Goal: Transaction & Acquisition: Download file/media

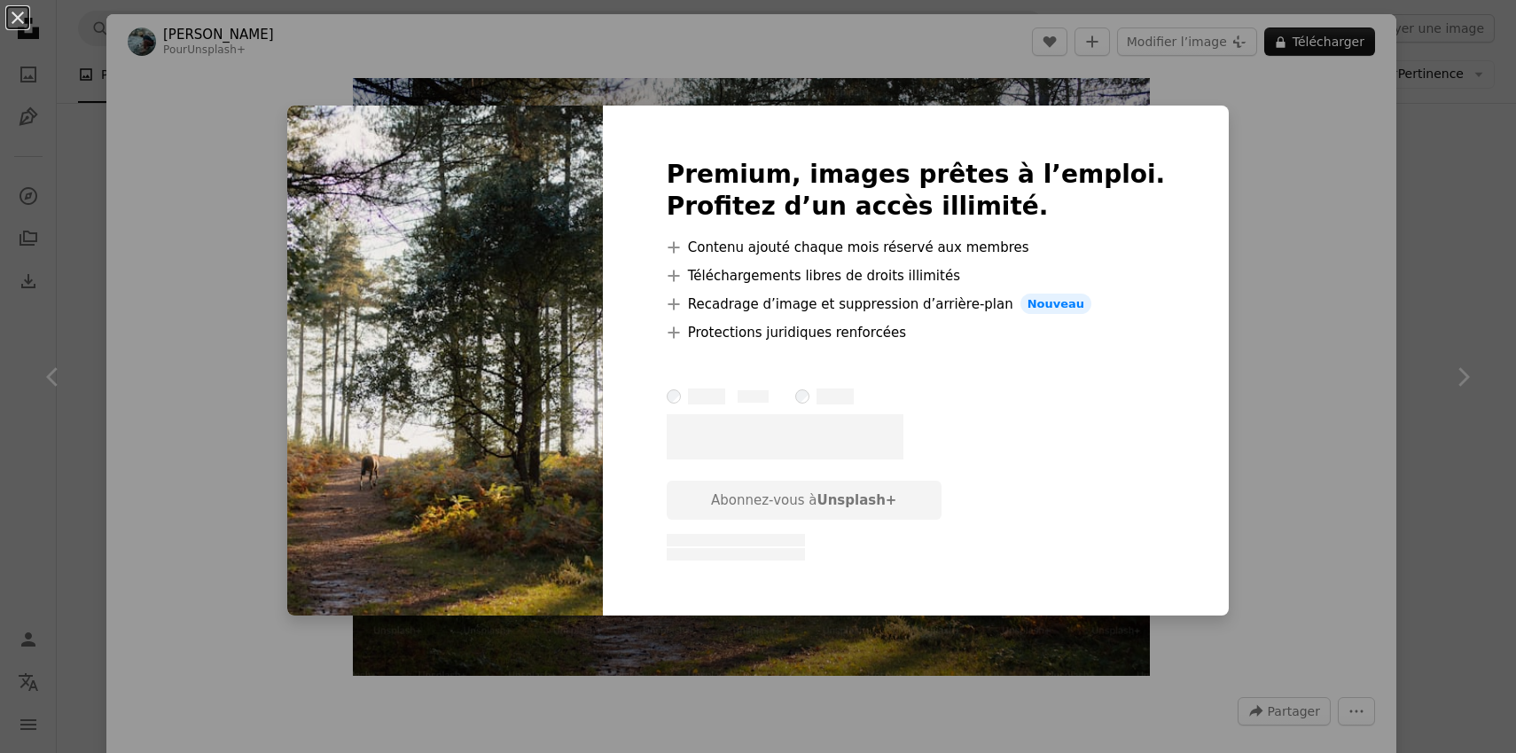
scroll to position [79, 0]
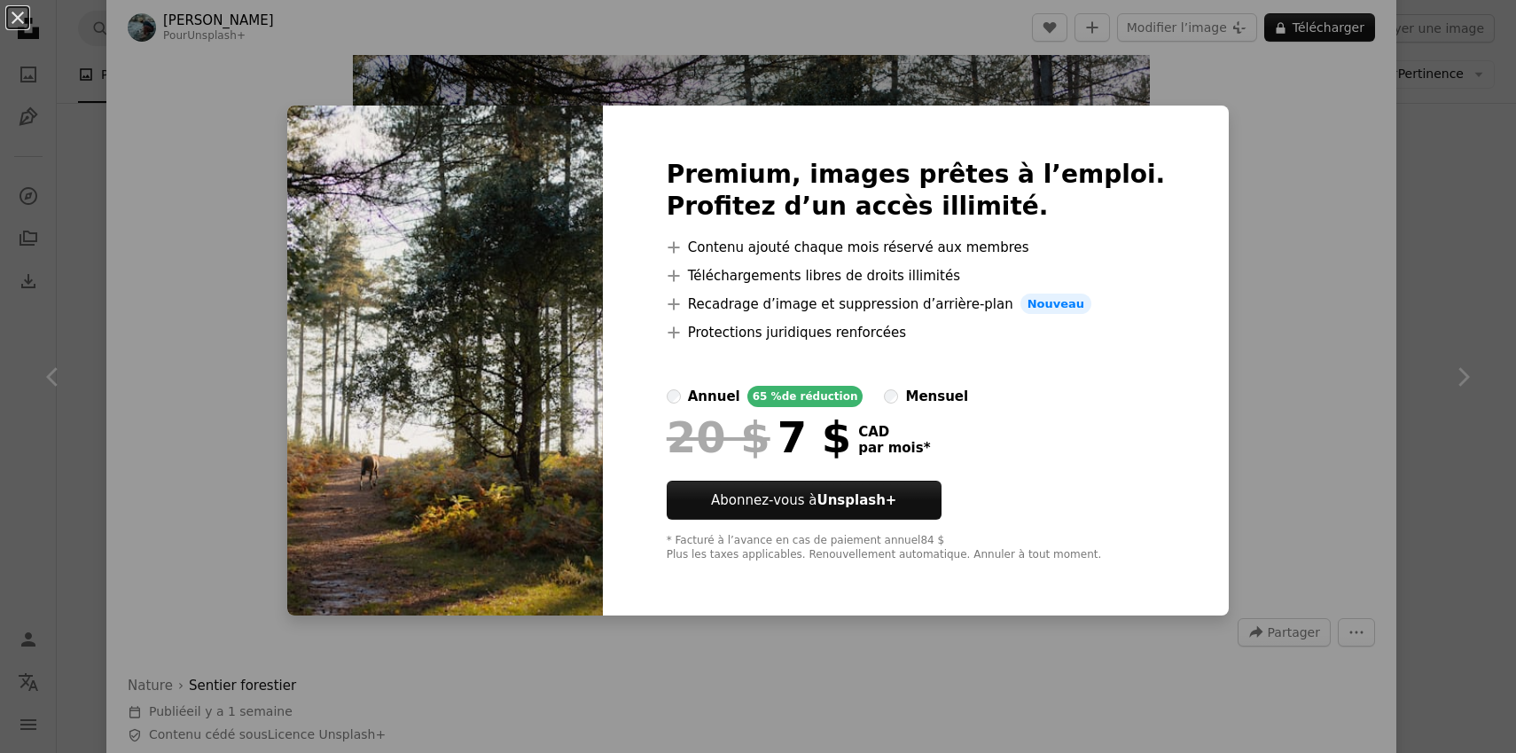
click at [1438, 181] on div "An X shape Premium, images prêtes à l’emploi. Profitez d’un accès illimité. A p…" at bounding box center [758, 376] width 1516 height 753
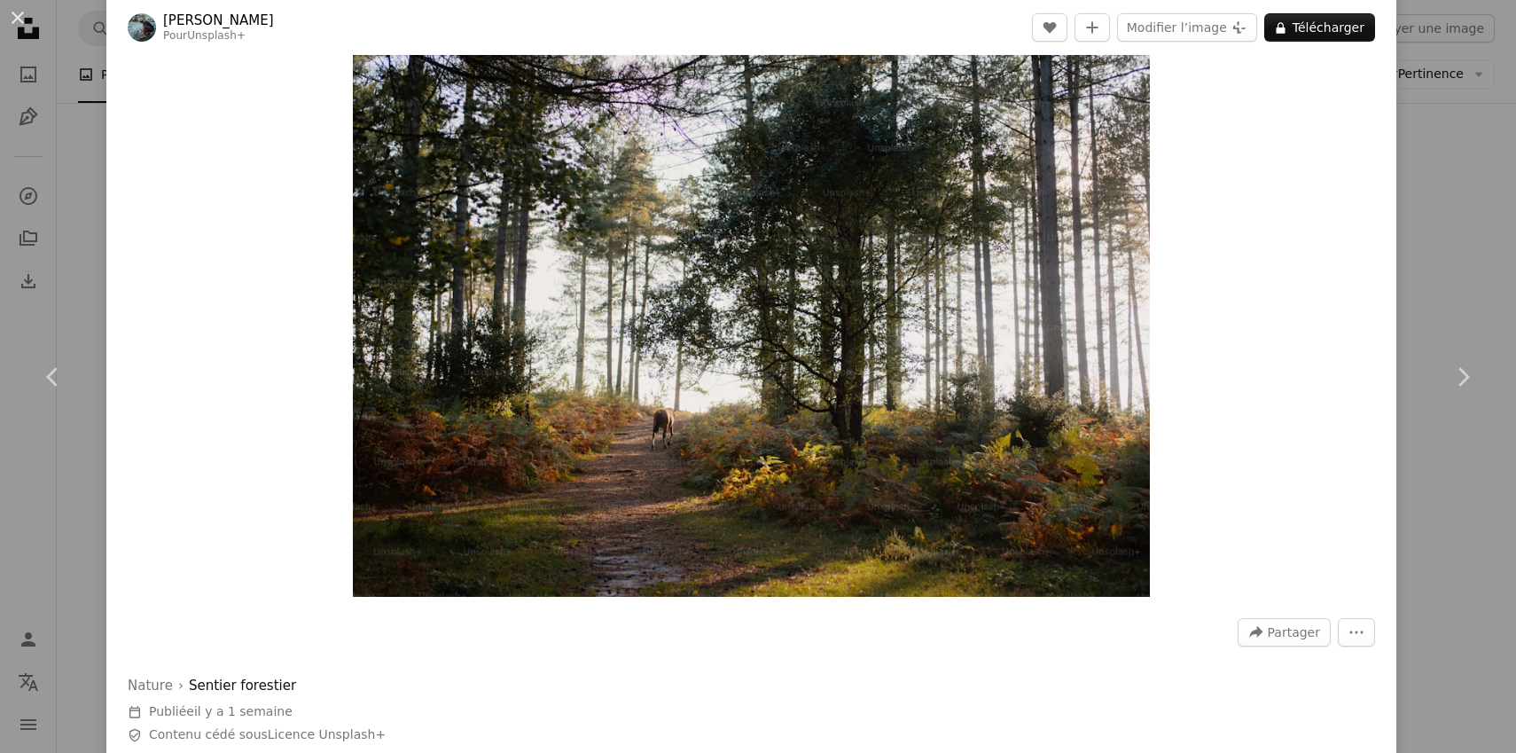
click at [1453, 184] on div "An X shape Chevron left Chevron right [PERSON_NAME] Pour Unsplash+ A heart A pl…" at bounding box center [758, 376] width 1516 height 753
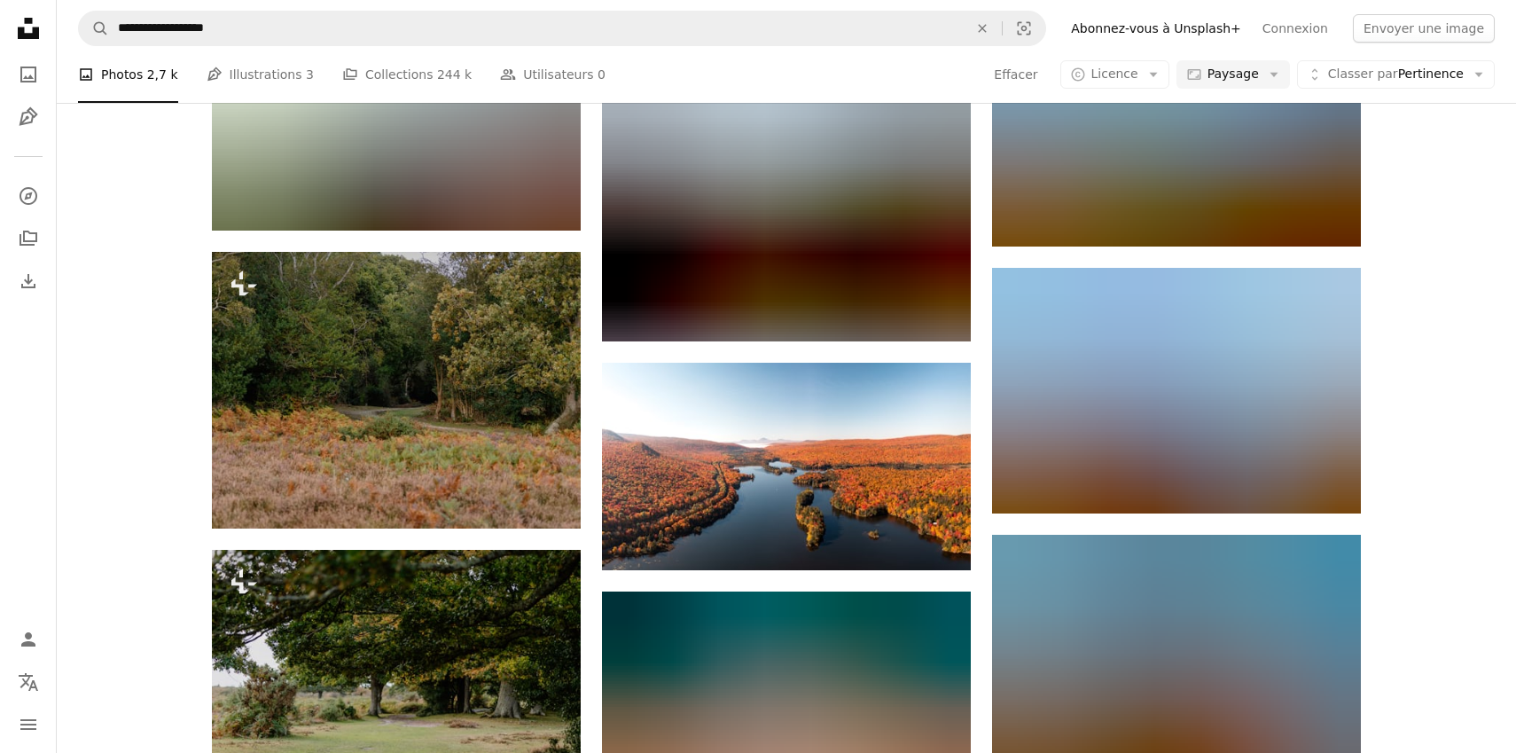
scroll to position [8404, 0]
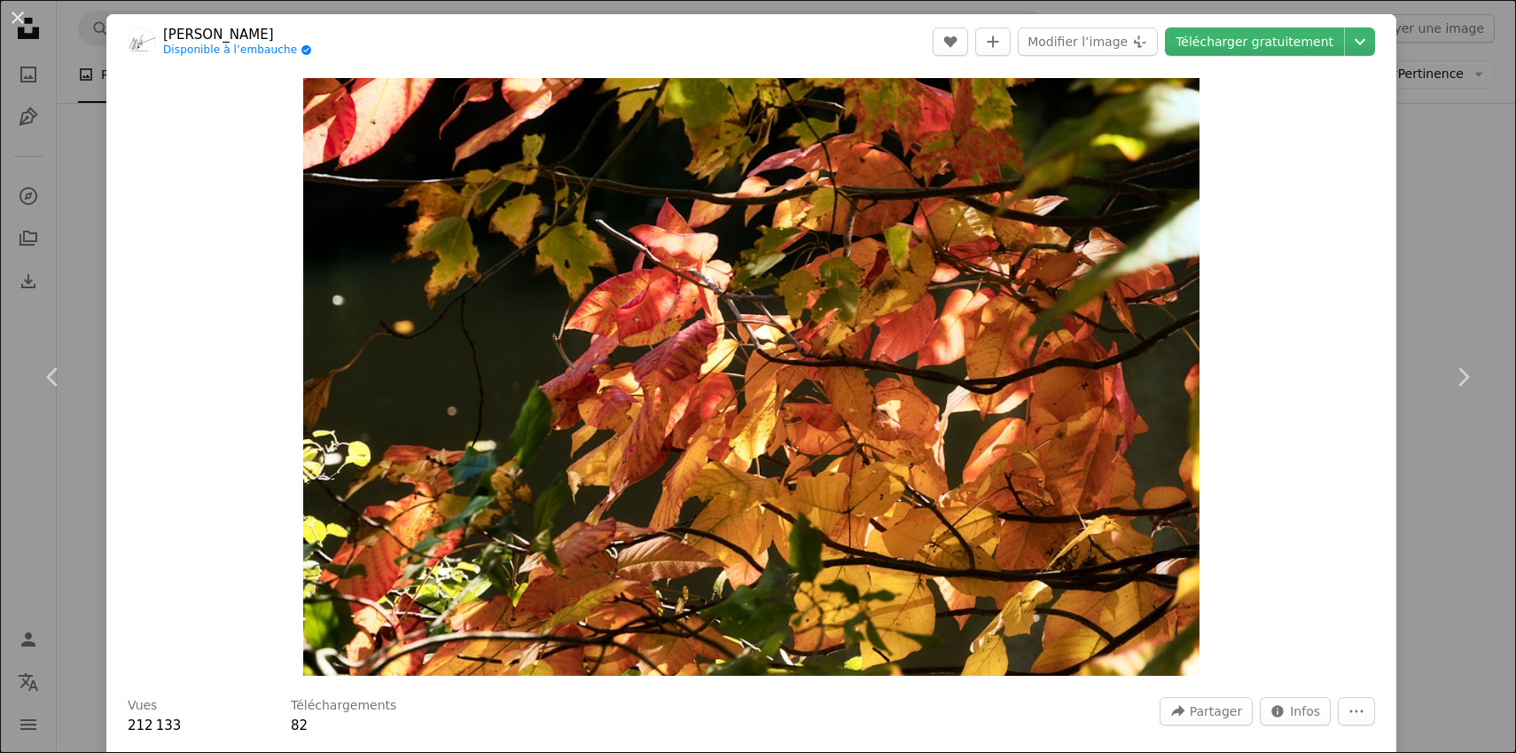
click at [1465, 219] on div "An X shape Chevron left Chevron right [PERSON_NAME] Disponible à l’embauche A c…" at bounding box center [758, 376] width 1516 height 753
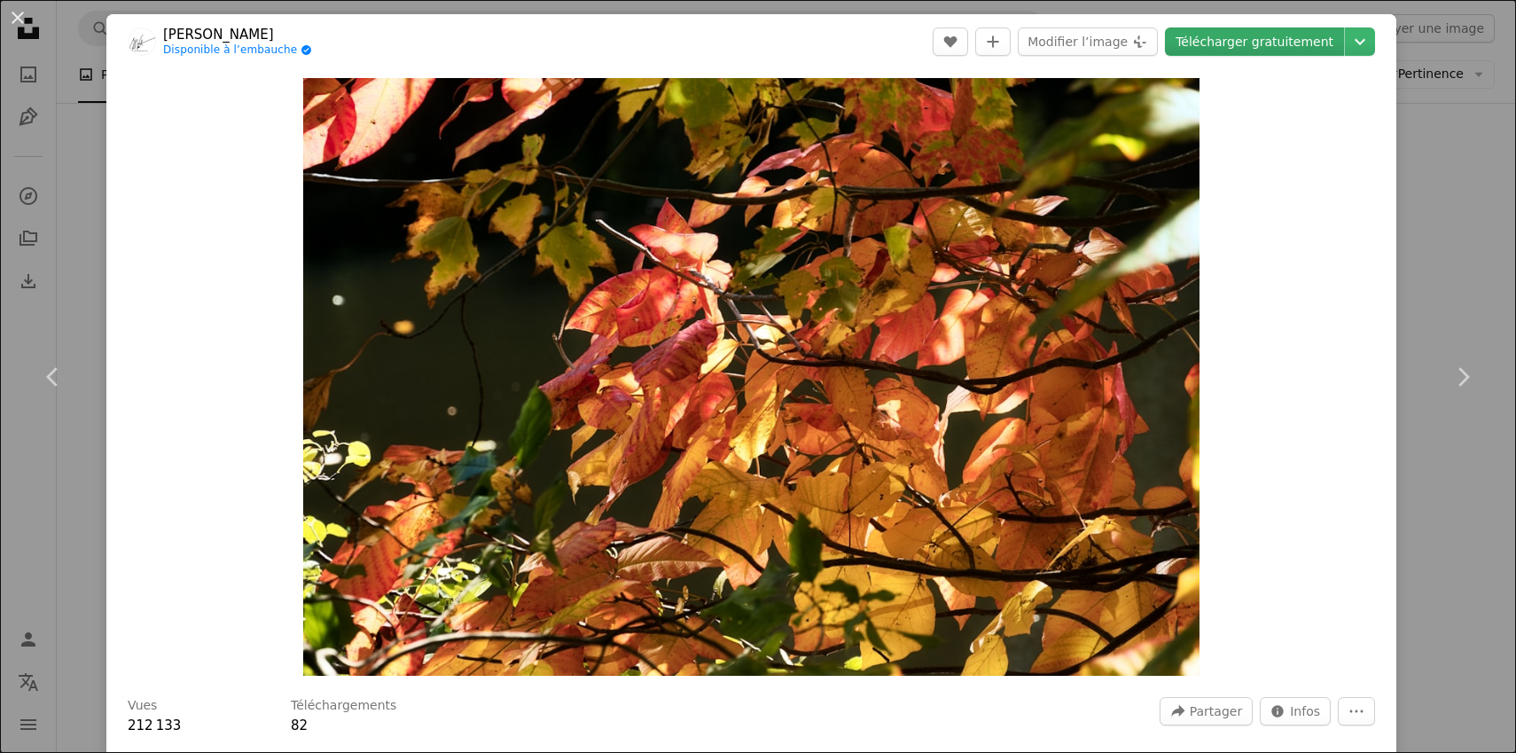
click at [1247, 35] on link "Télécharger gratuitement" at bounding box center [1254, 41] width 179 height 28
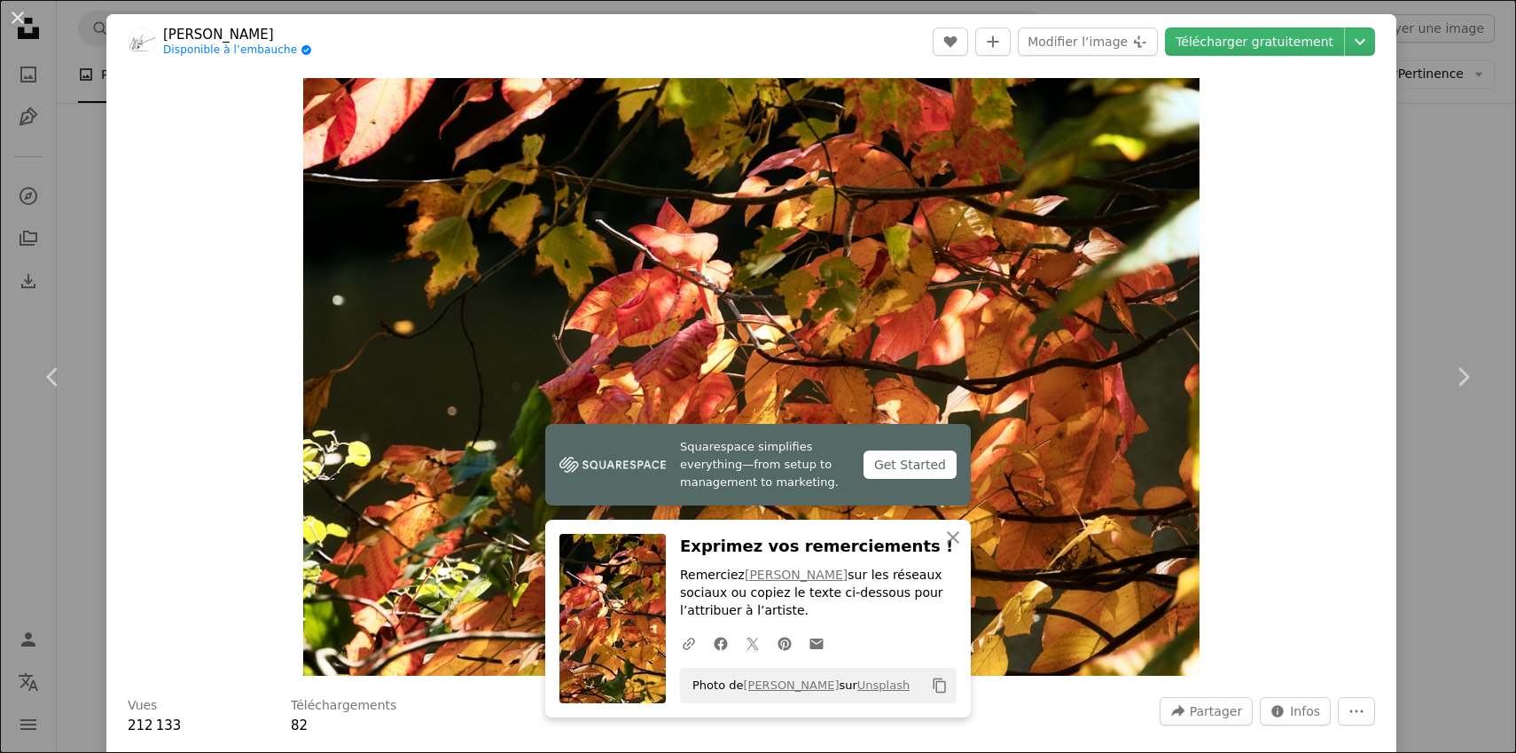
click at [1446, 217] on div "An X shape Chevron left Chevron right [PERSON_NAME] Disponible à l’embauche A c…" at bounding box center [758, 376] width 1516 height 753
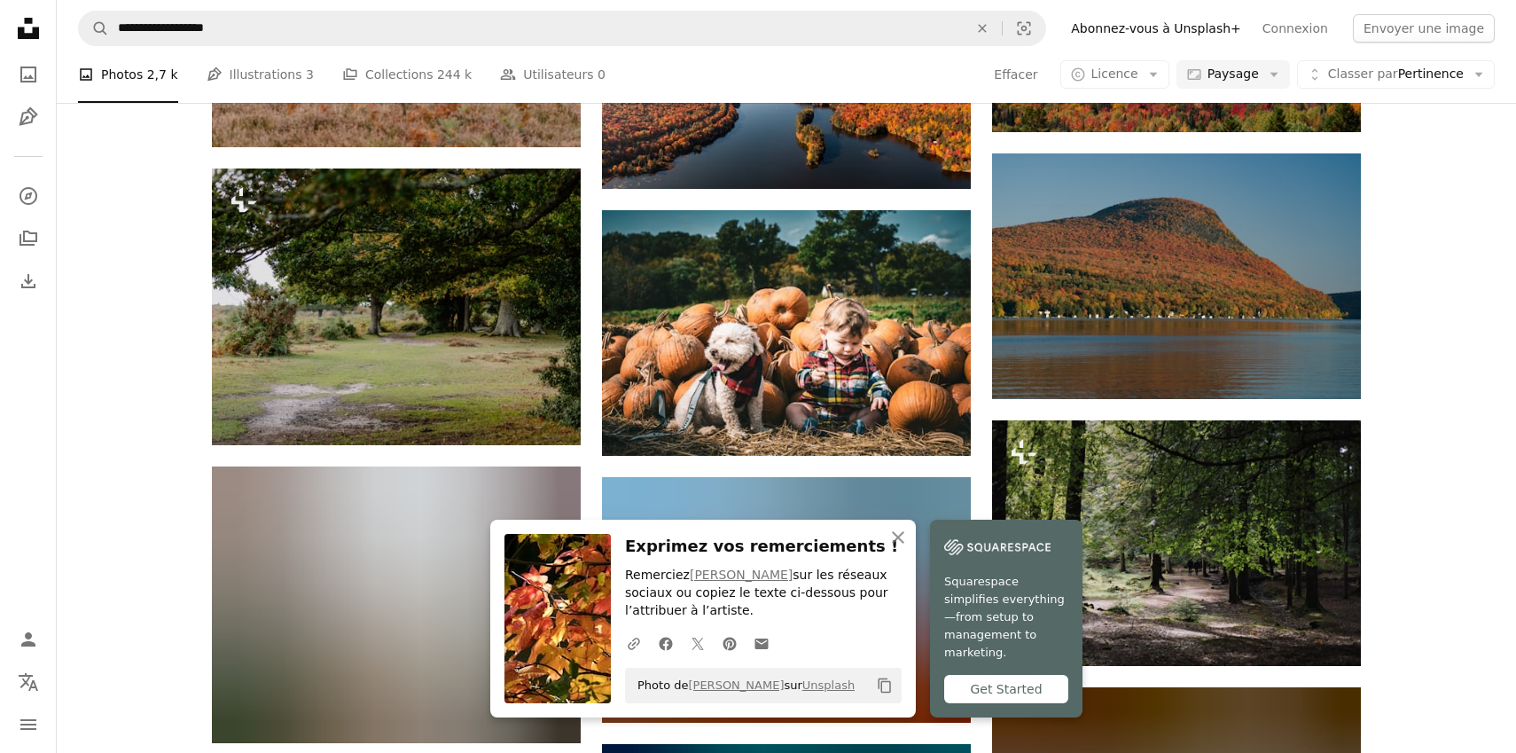
scroll to position [8847, 0]
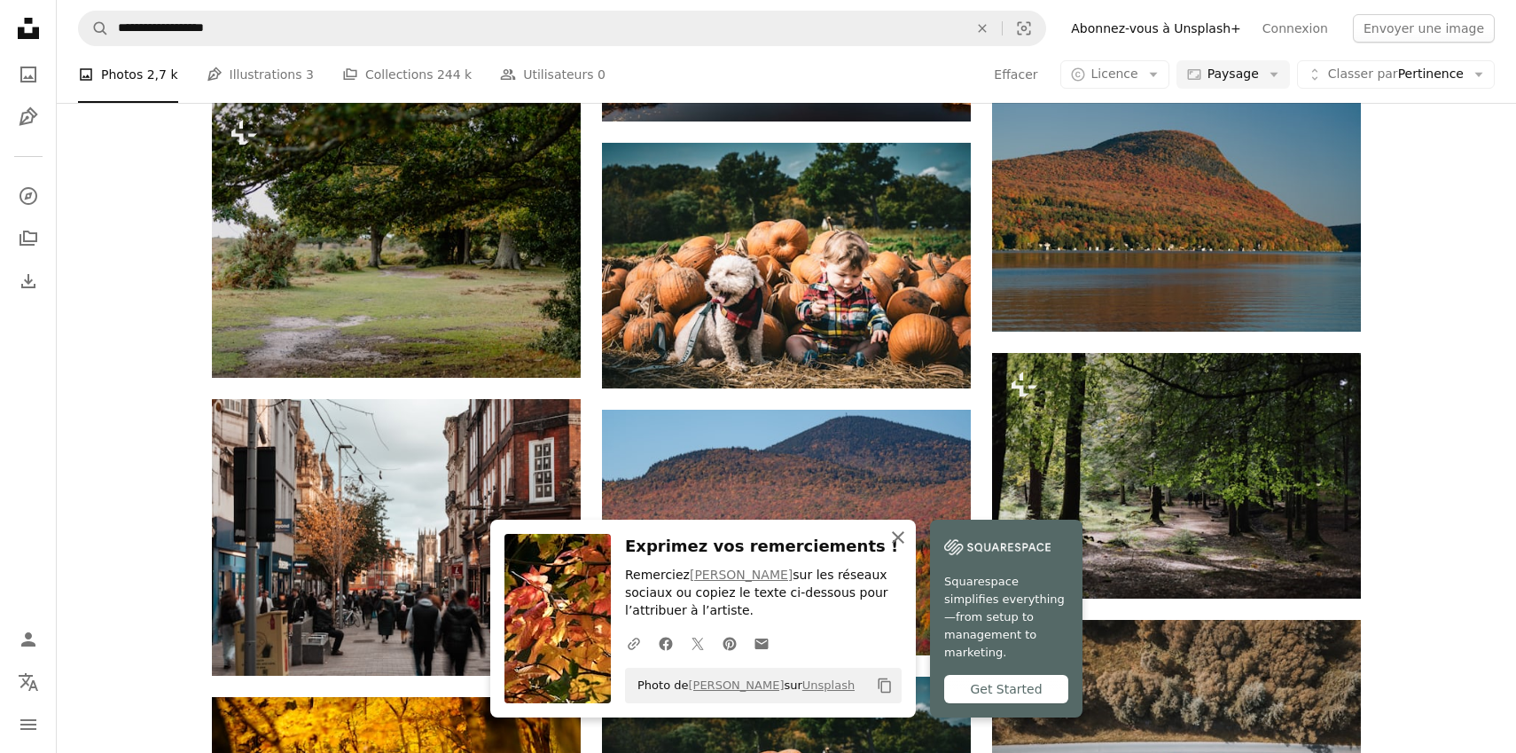
click at [904, 535] on icon "button" at bounding box center [898, 537] width 12 height 12
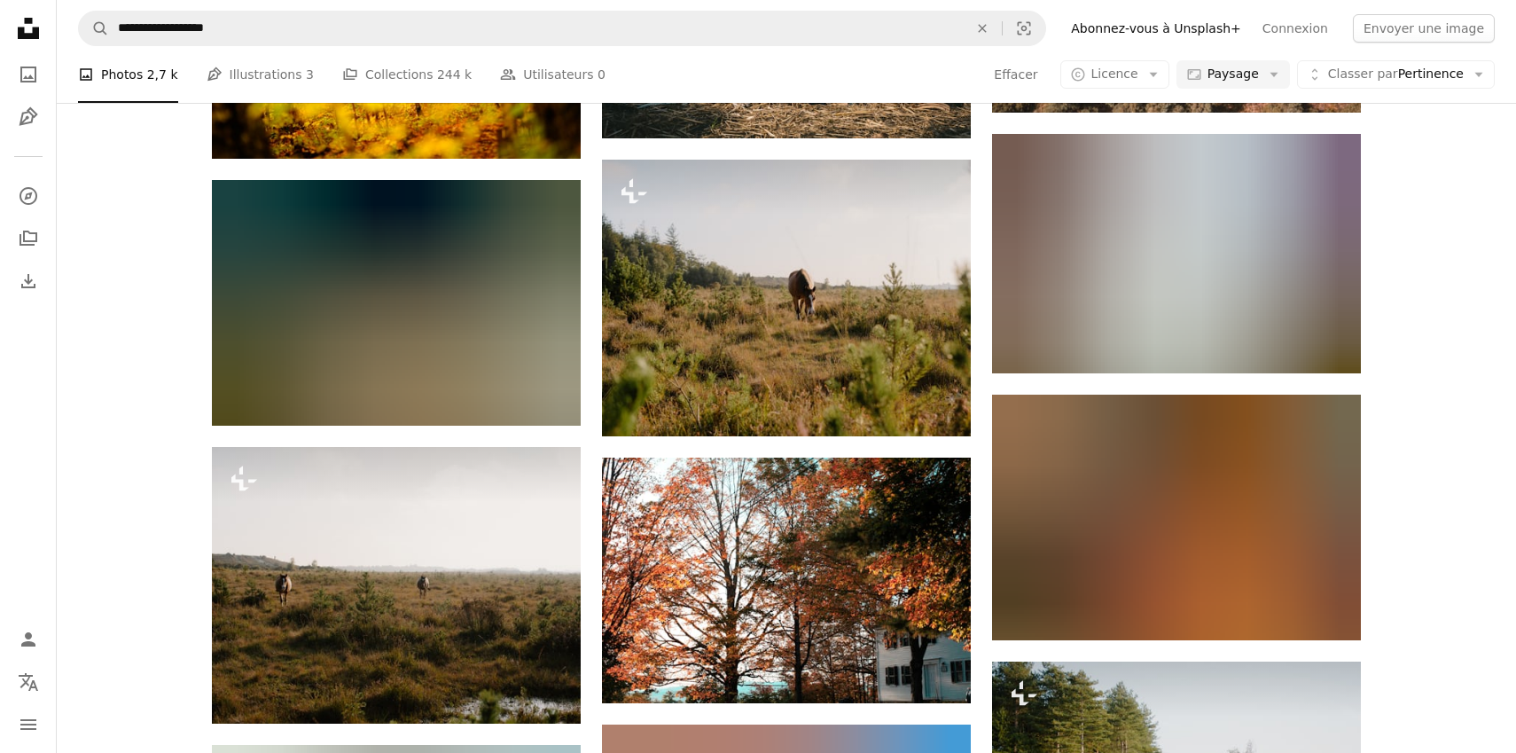
scroll to position [9834, 0]
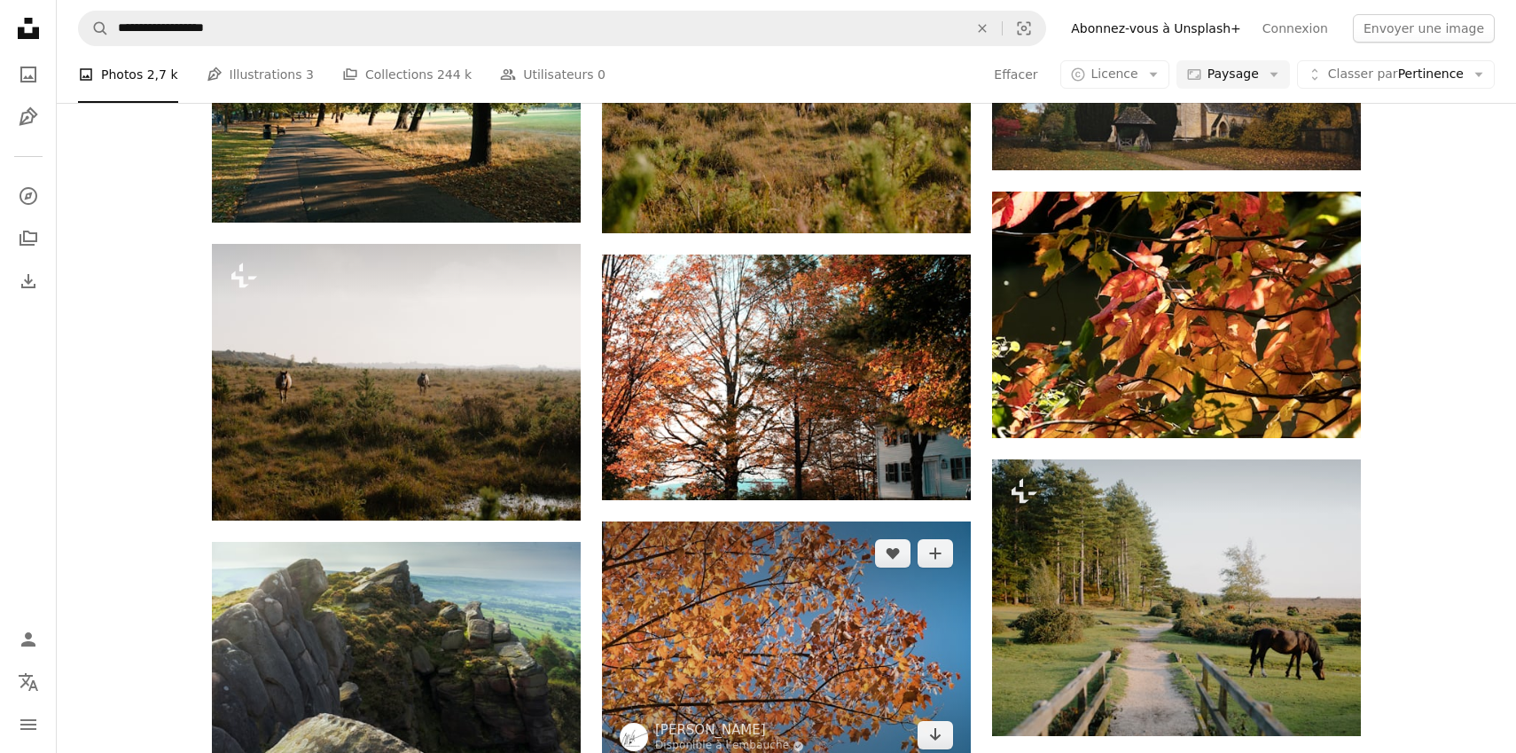
click at [817, 521] on img at bounding box center [786, 644] width 369 height 246
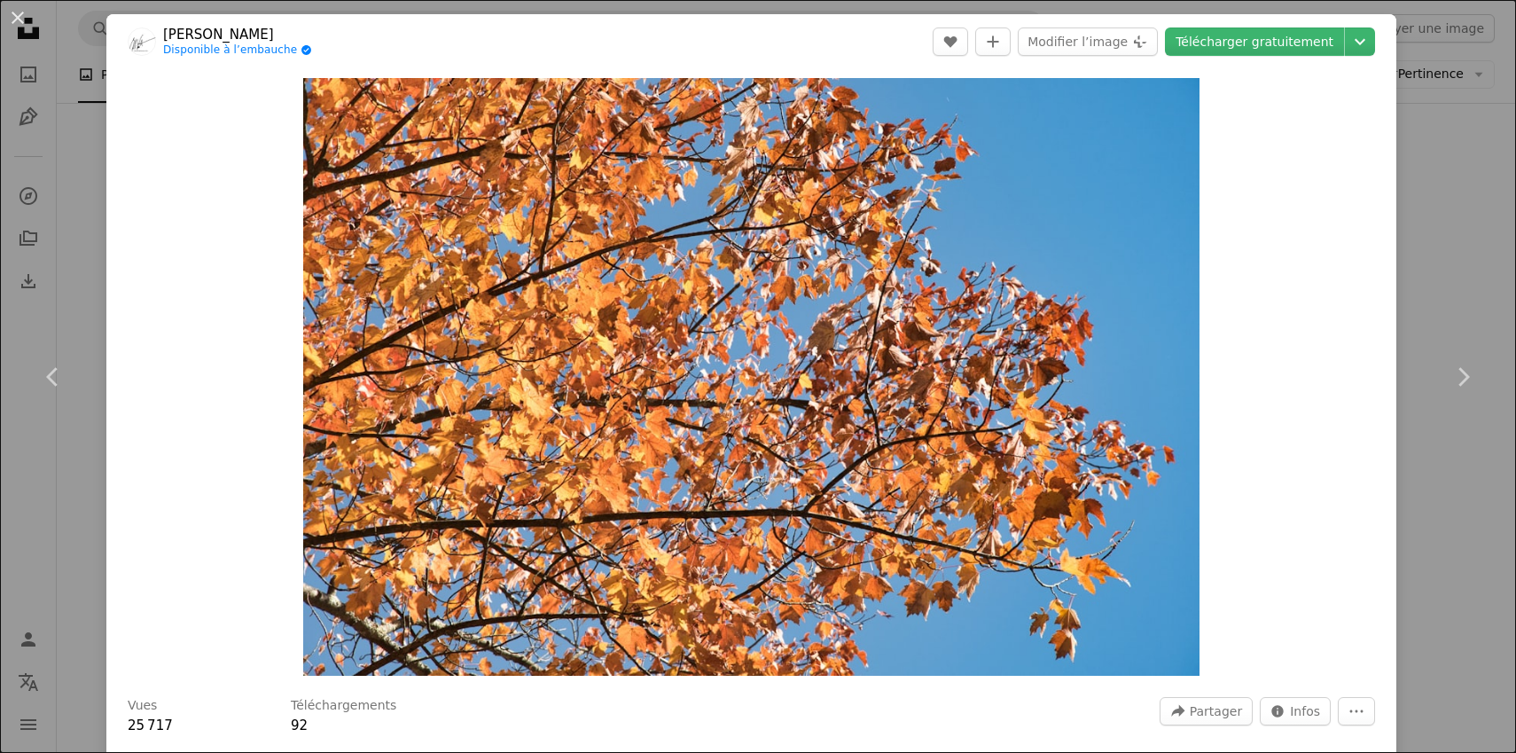
click at [1461, 220] on div "An X shape Chevron left Chevron right [PERSON_NAME] Disponible à l’embauche A c…" at bounding box center [758, 376] width 1516 height 753
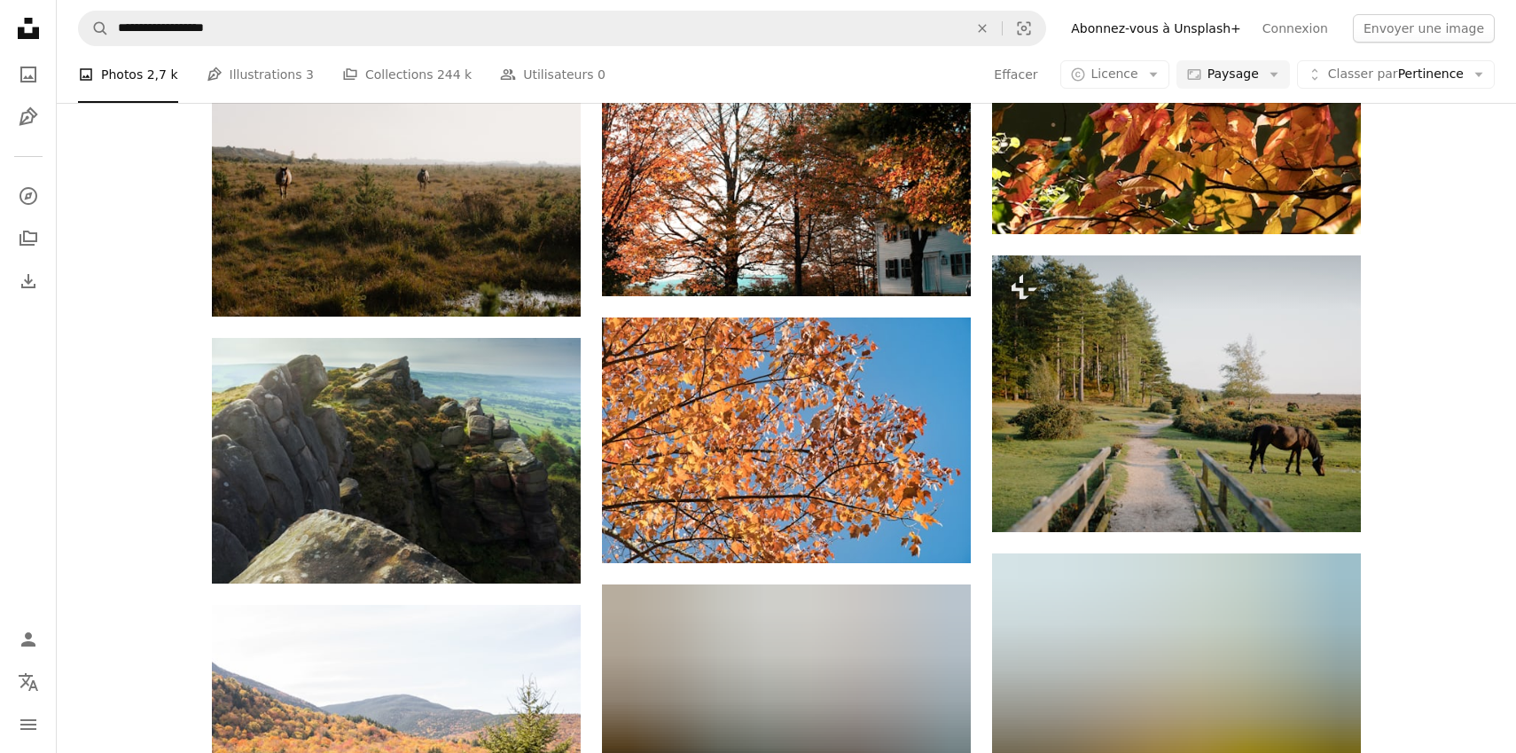
scroll to position [10040, 0]
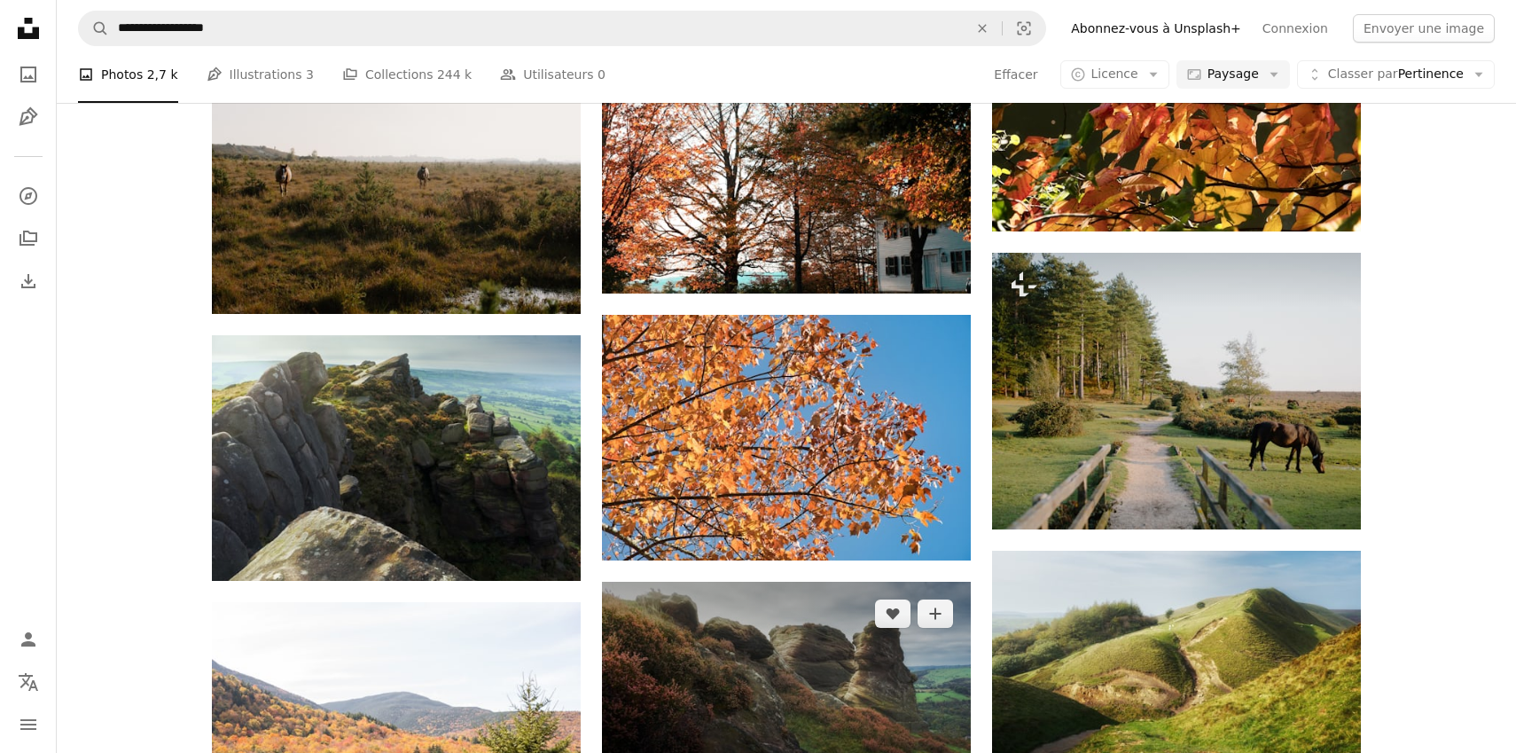
click at [861, 582] on img at bounding box center [786, 705] width 369 height 246
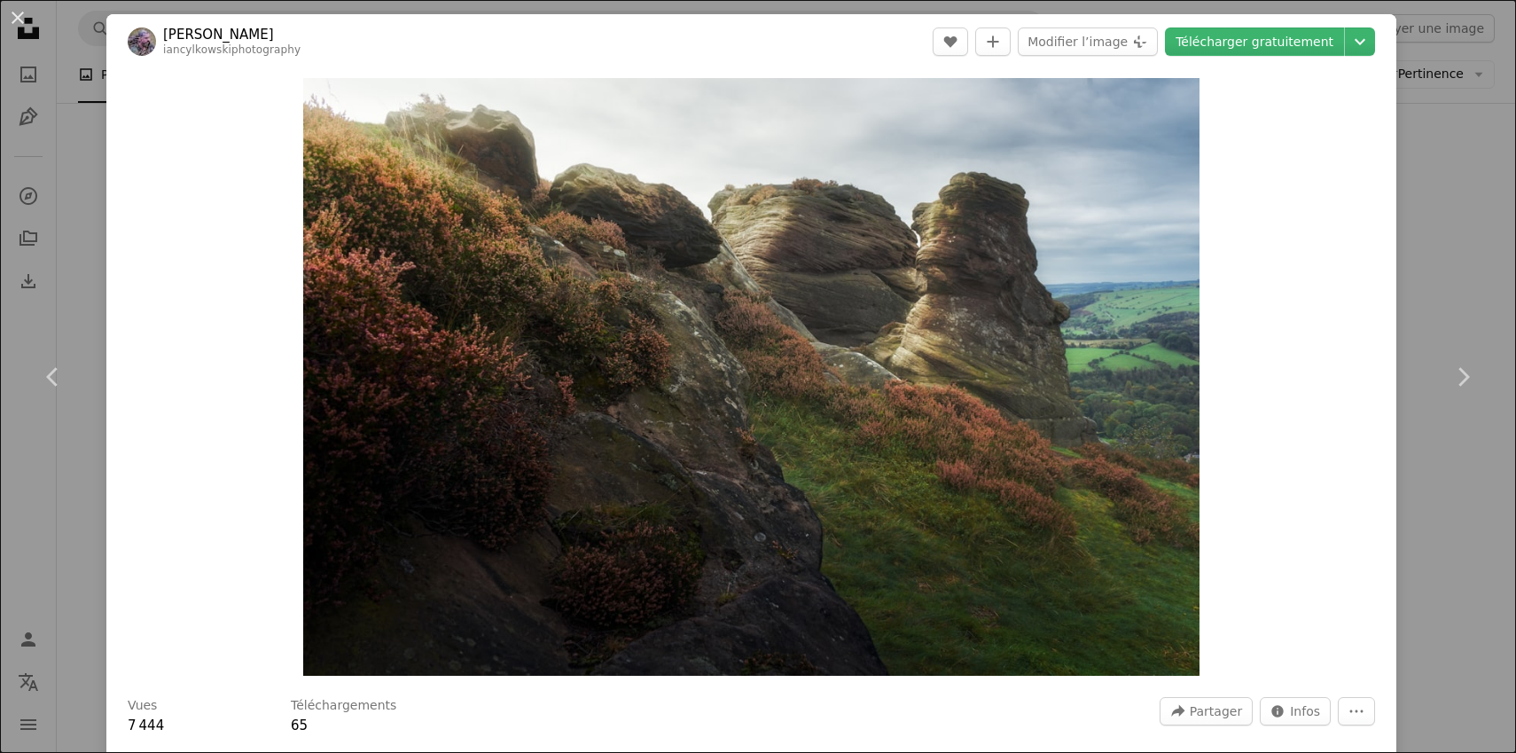
click at [1450, 155] on div "An X shape Chevron left Chevron right [PERSON_NAME] iancylkowskiphotography A h…" at bounding box center [758, 376] width 1516 height 753
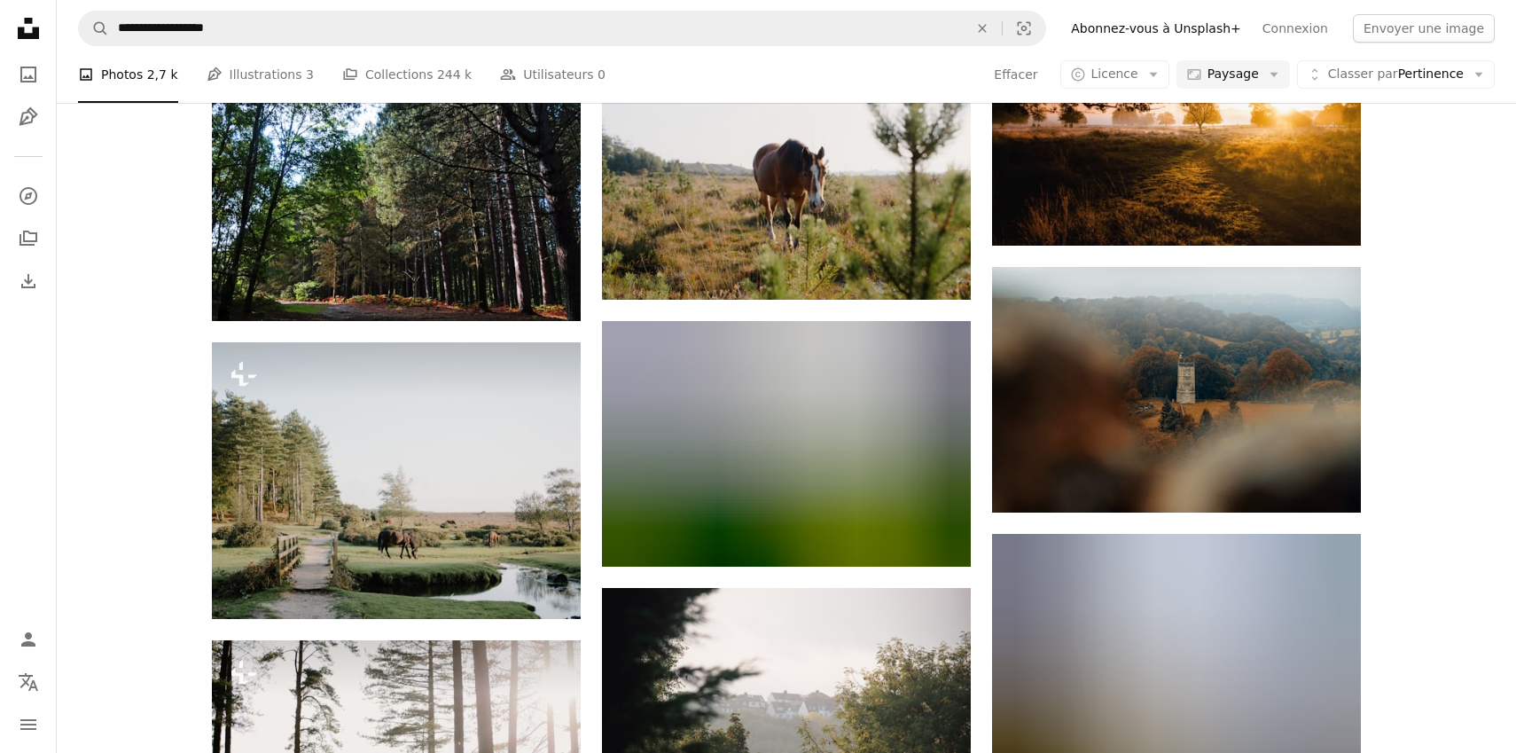
scroll to position [11939, 0]
